Goal: Information Seeking & Learning: Learn about a topic

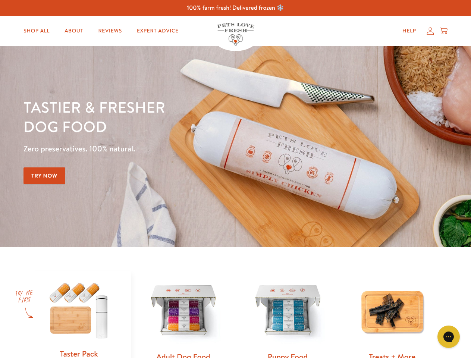
click at [235, 179] on div "Tastier & fresher dog food Zero preservatives. 100% natural. Try Now" at bounding box center [165, 146] width 283 height 98
click at [449, 337] on icon "Gorgias live chat" at bounding box center [448, 336] width 7 height 7
